Goal: Transaction & Acquisition: Purchase product/service

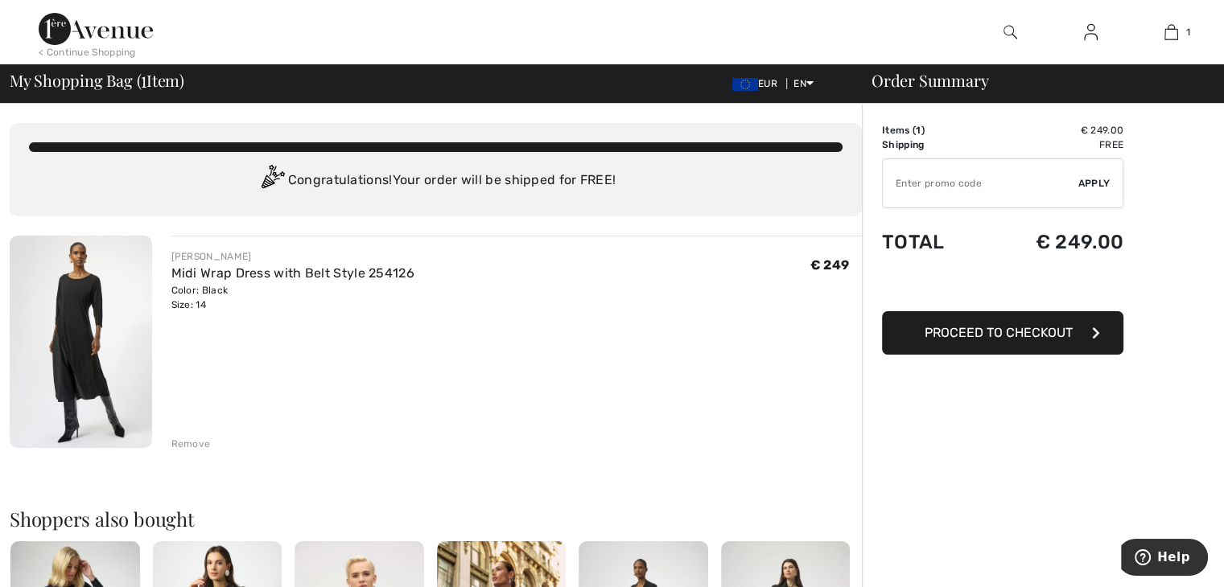
click at [1016, 340] on button "Proceed to Checkout" at bounding box center [1002, 332] width 241 height 43
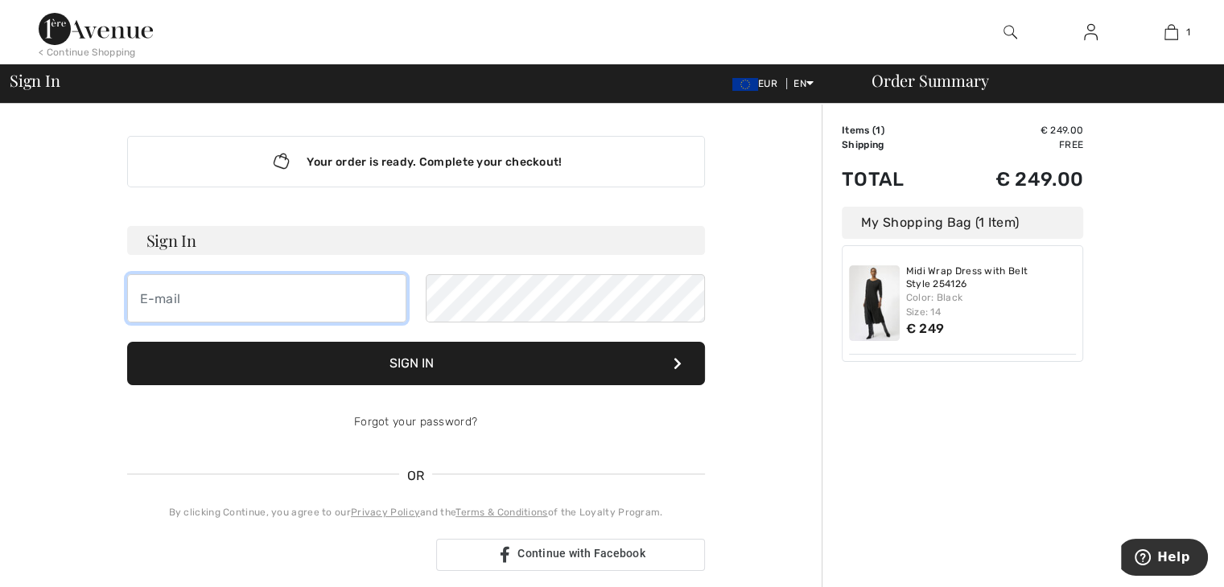
type input "belbonet58@gmail.com"
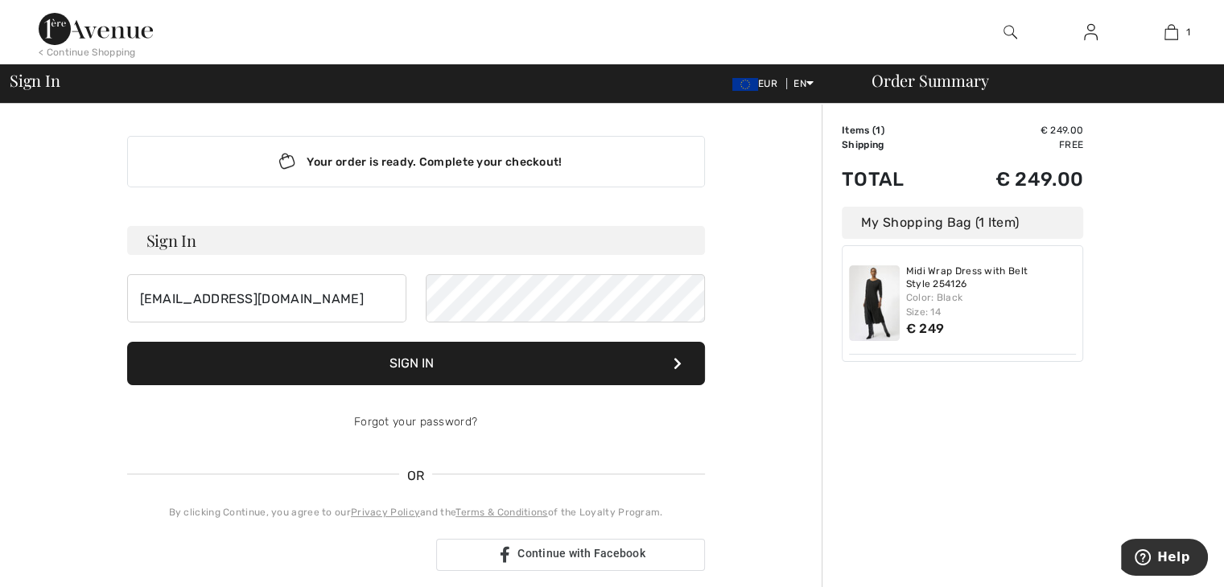
click at [522, 361] on button "Sign In" at bounding box center [416, 363] width 578 height 43
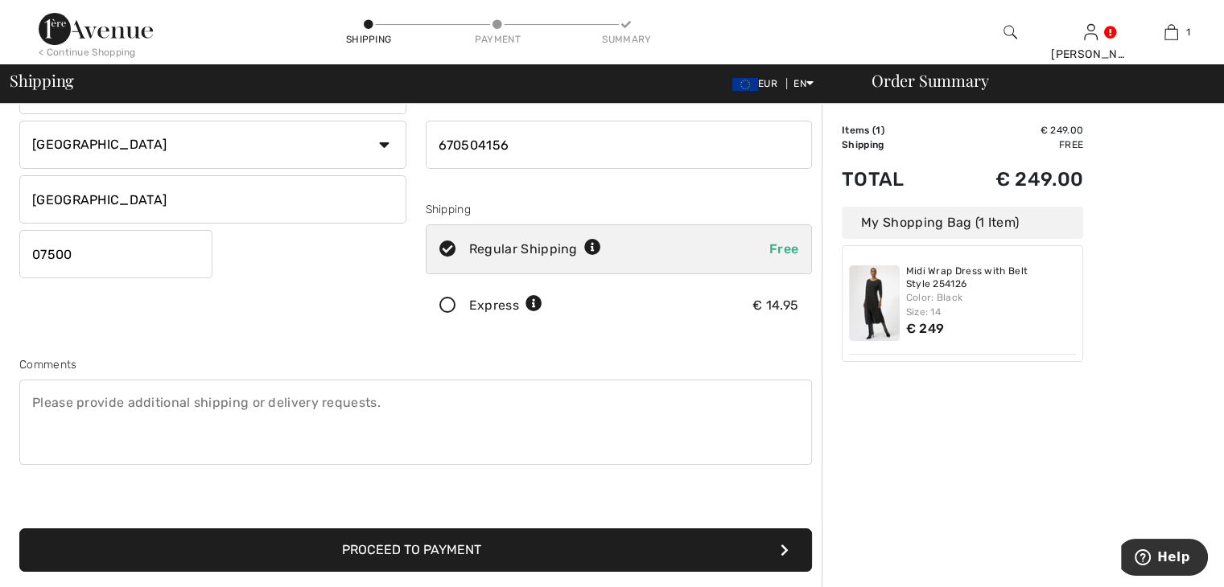
scroll to position [225, 0]
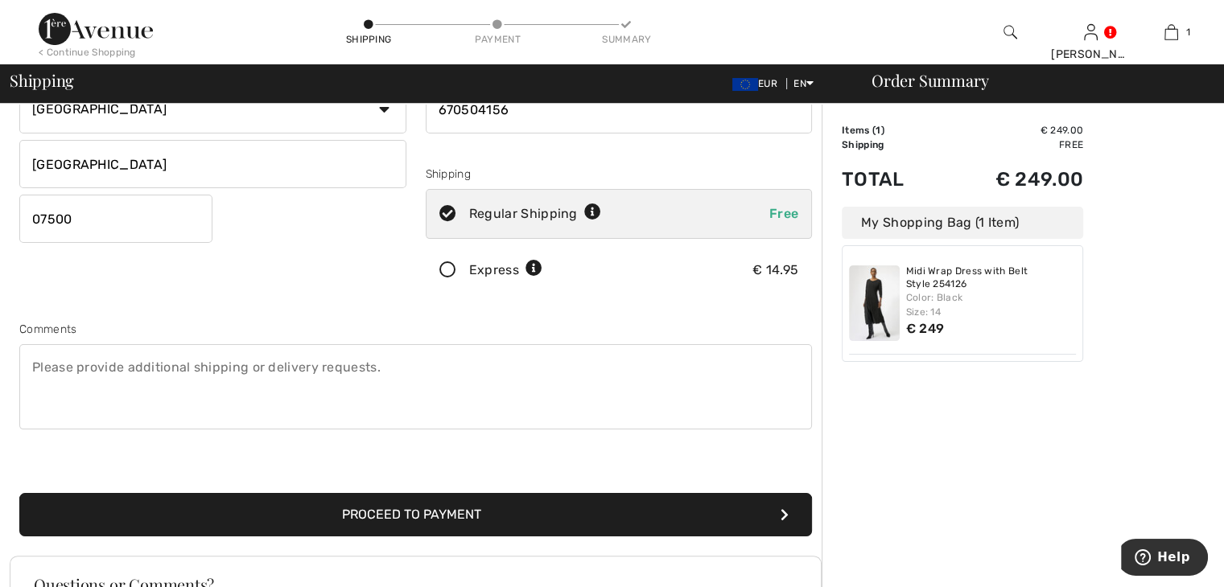
click at [354, 519] on button "Proceed to Payment" at bounding box center [415, 514] width 792 height 43
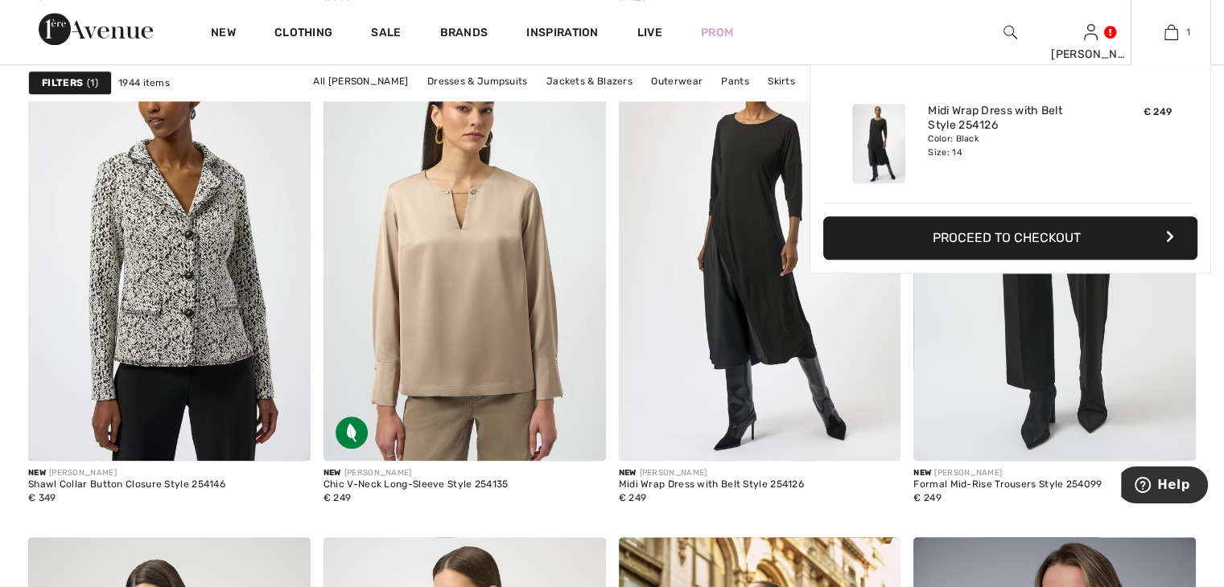
click at [1171, 35] on img at bounding box center [1171, 32] width 14 height 19
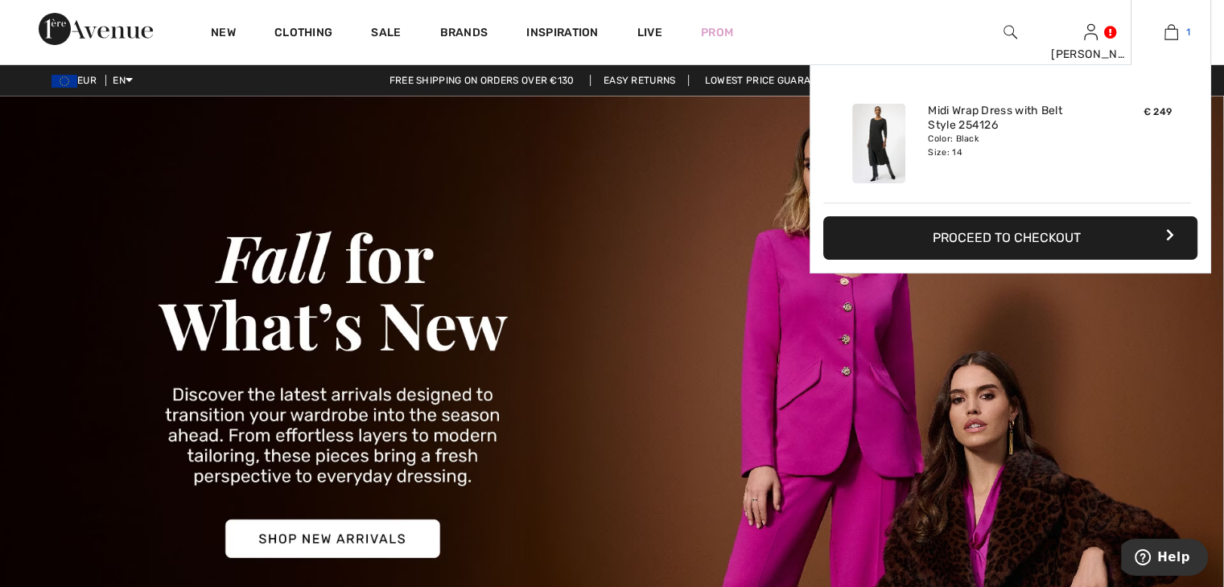
click at [1166, 32] on img at bounding box center [1171, 32] width 14 height 19
